Goal: Register for event/course

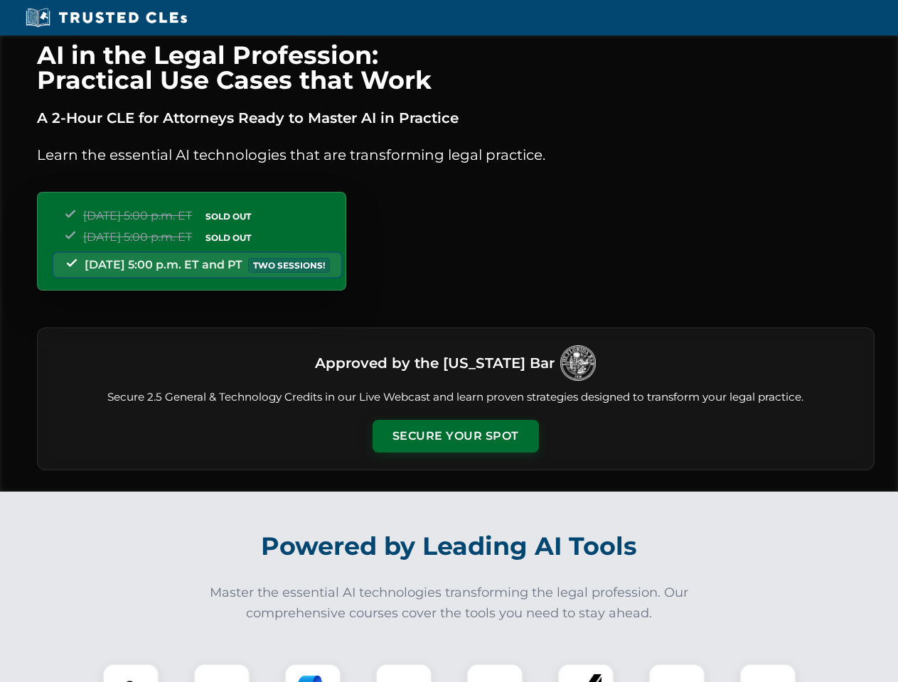
click at [455, 436] on button "Secure Your Spot" at bounding box center [456, 436] width 166 height 33
click at [131, 673] on img at bounding box center [130, 692] width 41 height 41
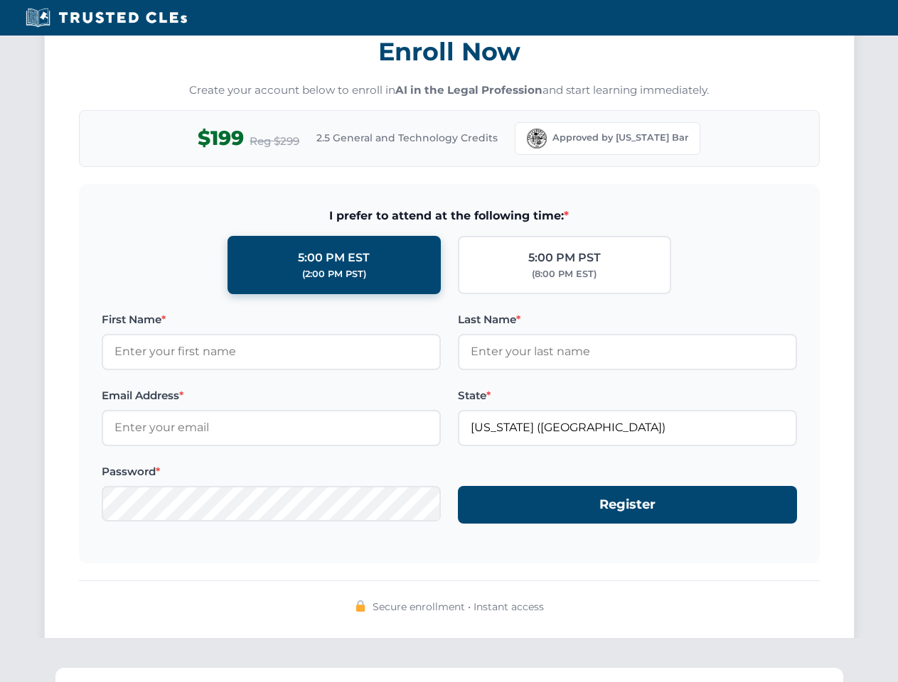
scroll to position [1396, 0]
